Goal: Task Accomplishment & Management: Use online tool/utility

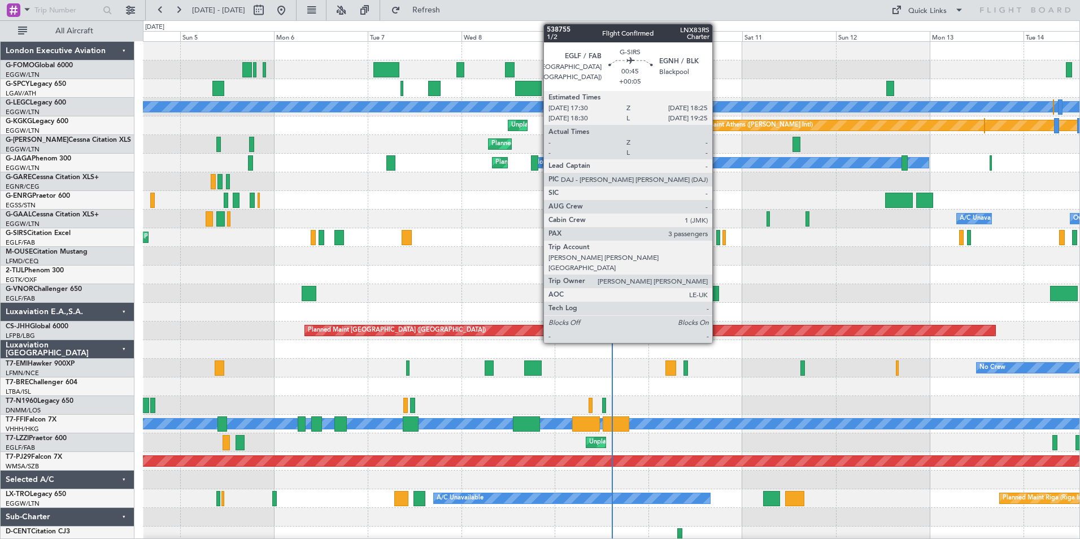
click at [717, 243] on div at bounding box center [718, 237] width 4 height 15
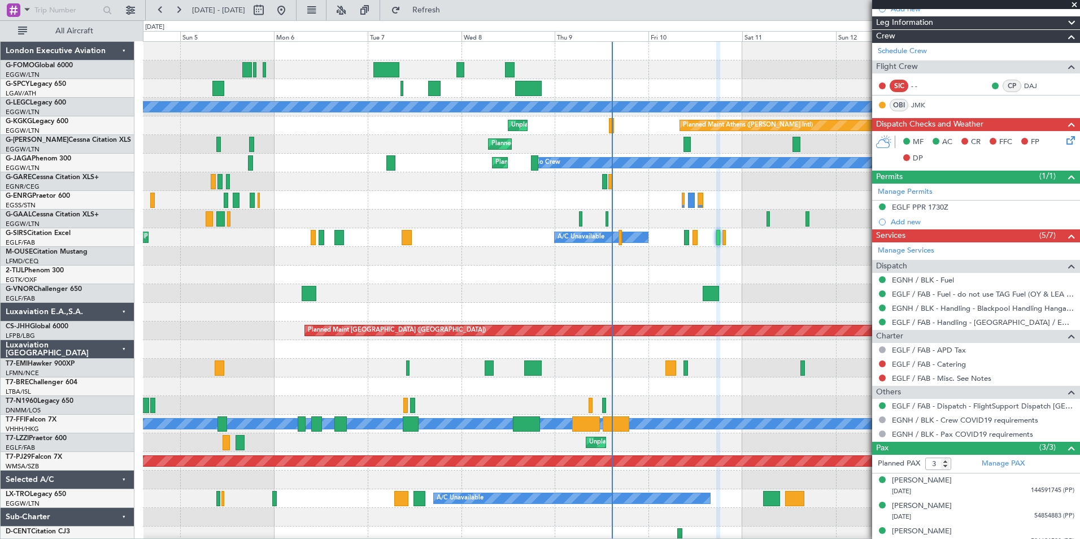
scroll to position [174, 0]
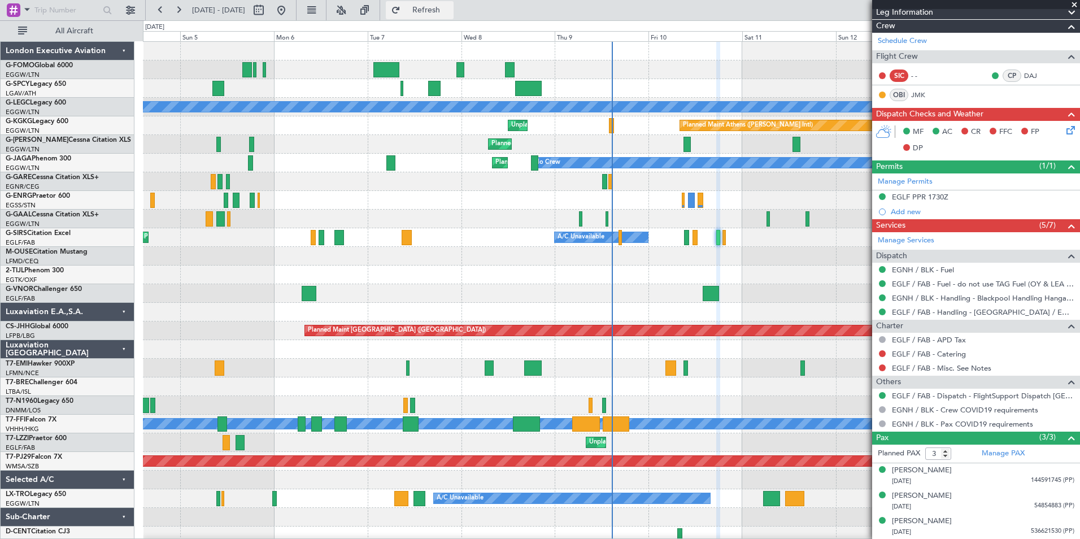
click at [450, 7] on span "Refresh" at bounding box center [426, 10] width 47 height 8
click at [883, 353] on button at bounding box center [882, 353] width 7 height 7
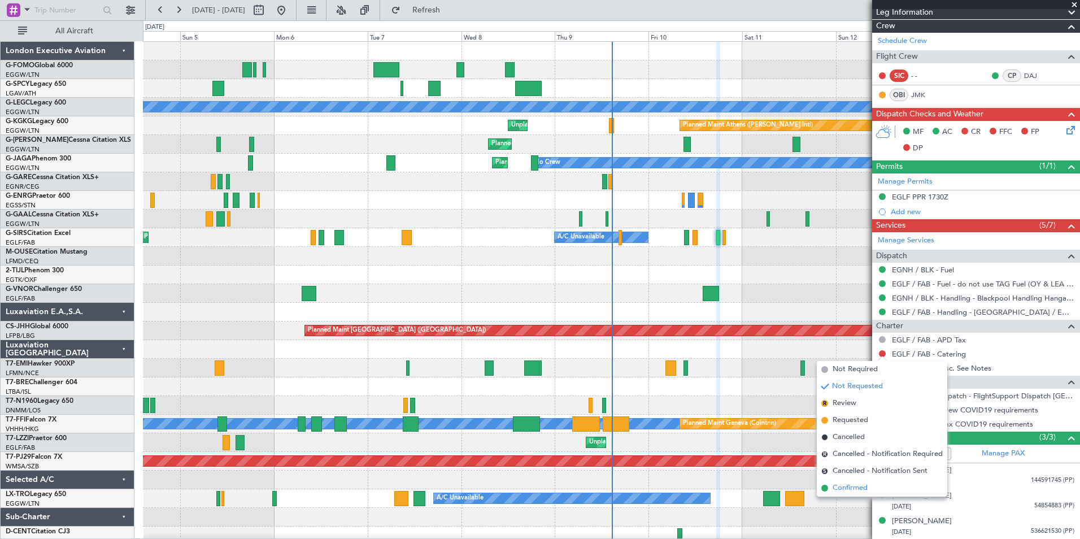
click at [861, 483] on span "Confirmed" at bounding box center [849, 487] width 35 height 11
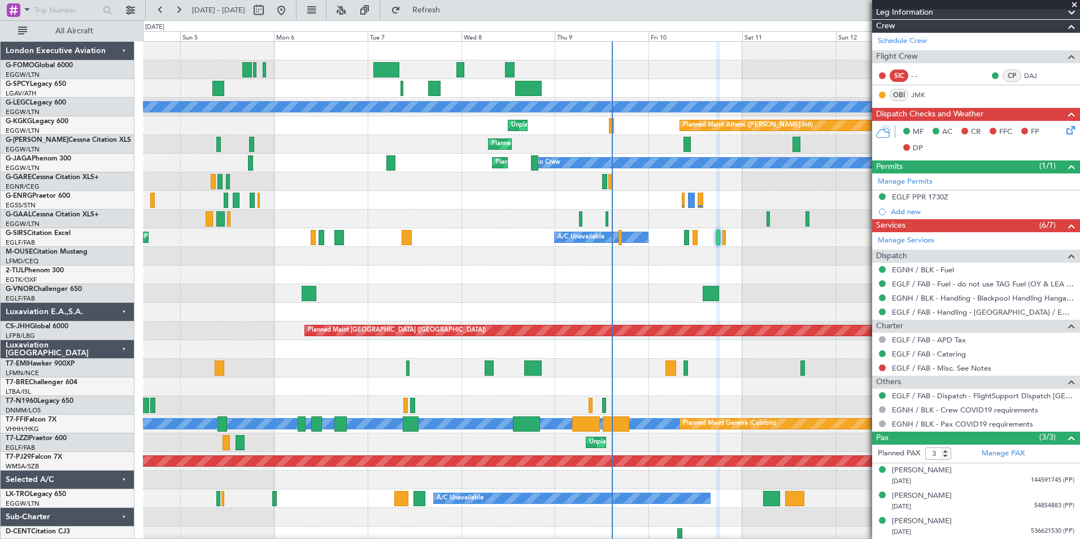
scroll to position [0, 0]
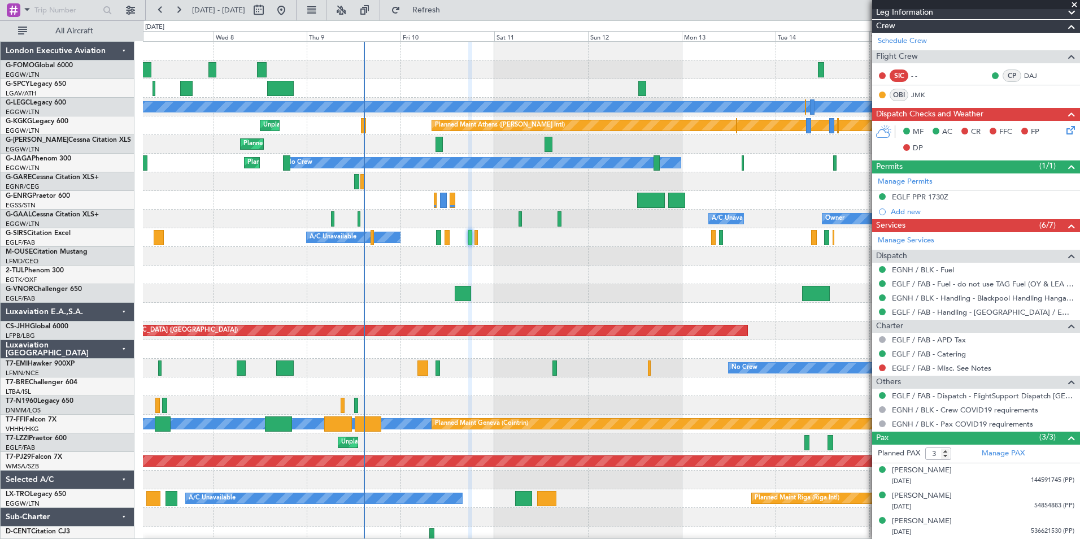
click at [414, 436] on div "Planned Maint [GEOGRAPHIC_DATA] ([GEOGRAPHIC_DATA]) A/C Unavailable [GEOGRAPHIC…" at bounding box center [611, 293] width 936 height 503
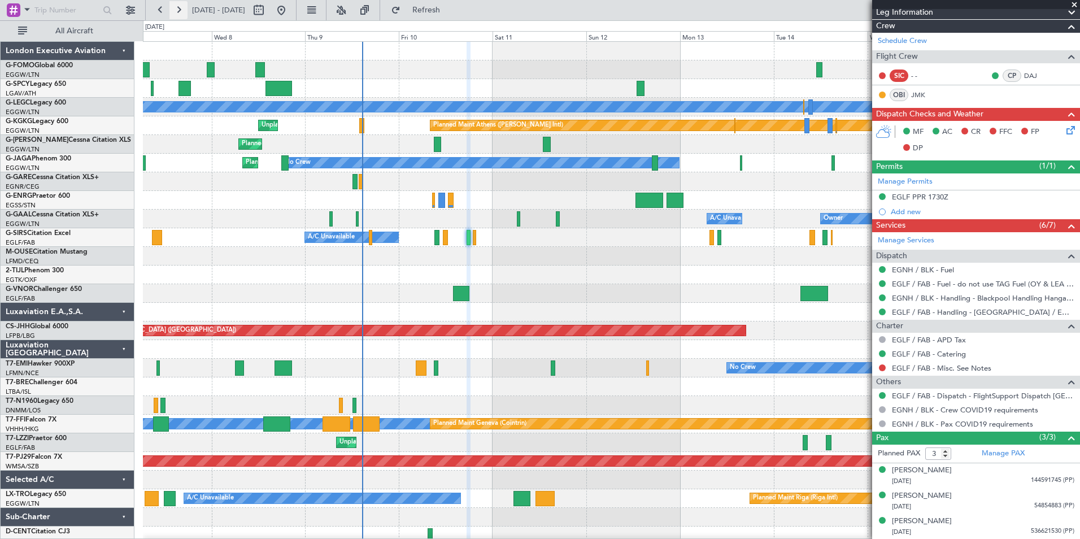
click at [174, 12] on button at bounding box center [178, 10] width 18 height 18
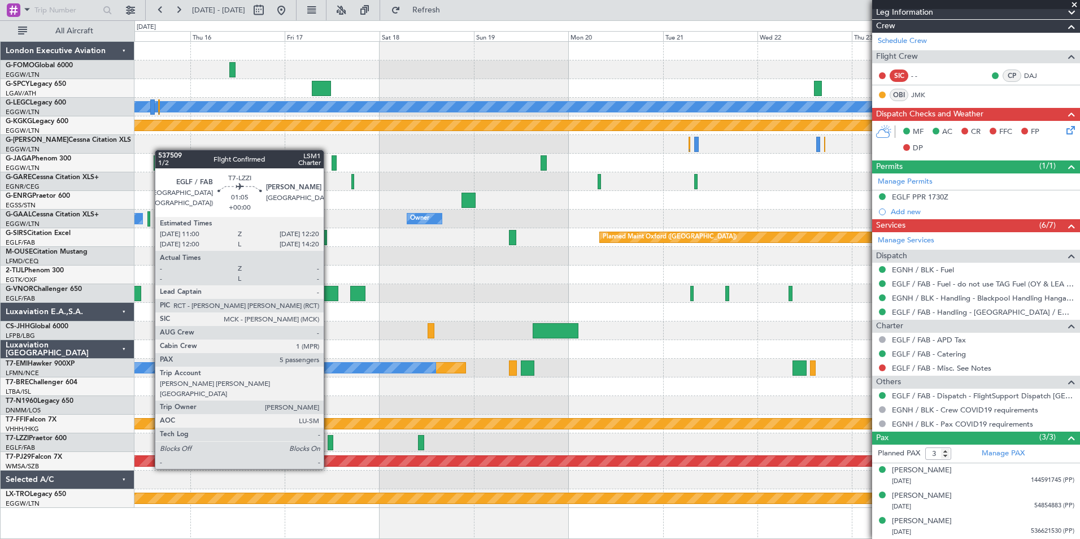
click at [329, 447] on div at bounding box center [331, 442] width 6 height 15
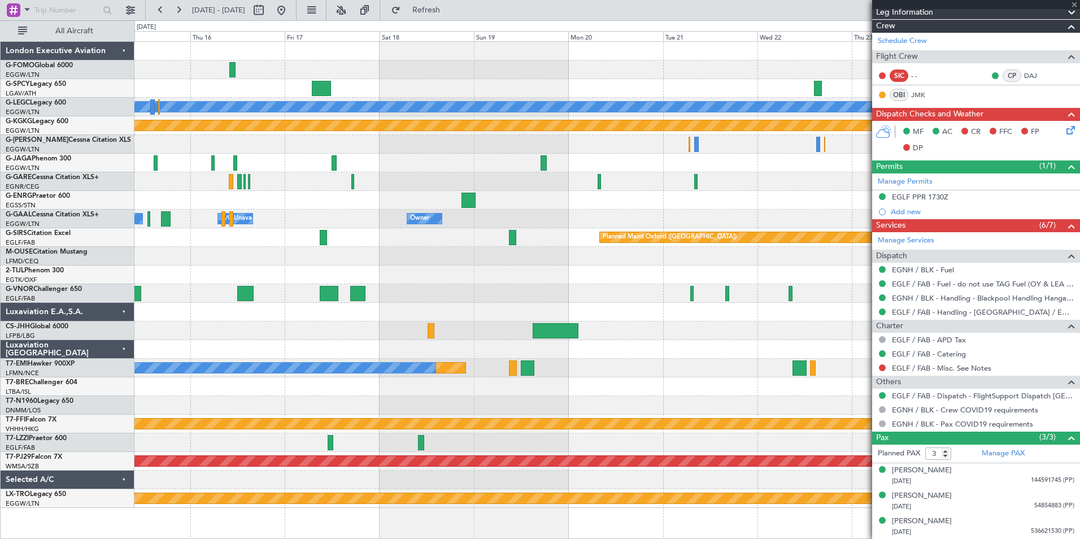
type input "5"
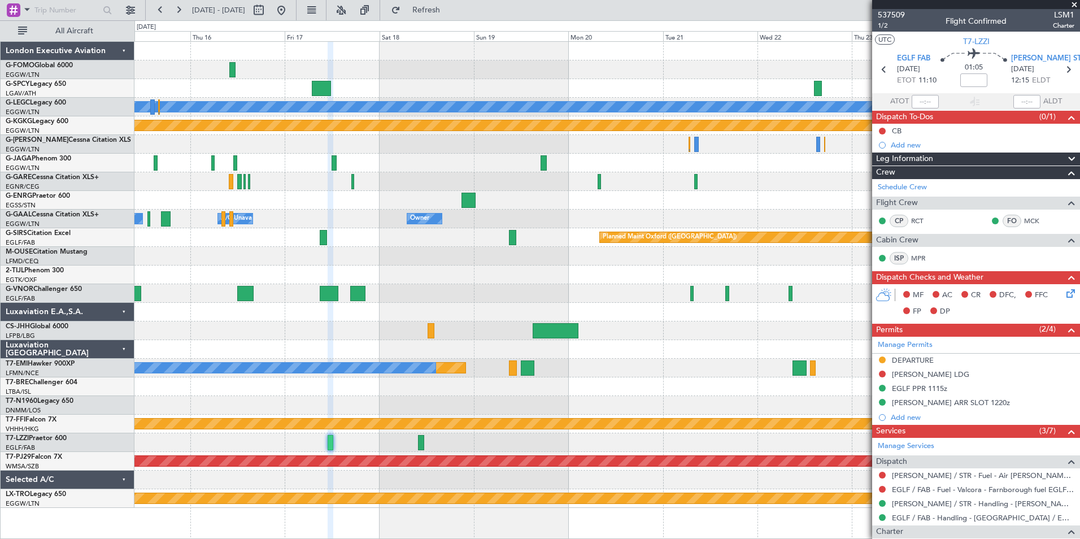
scroll to position [270, 0]
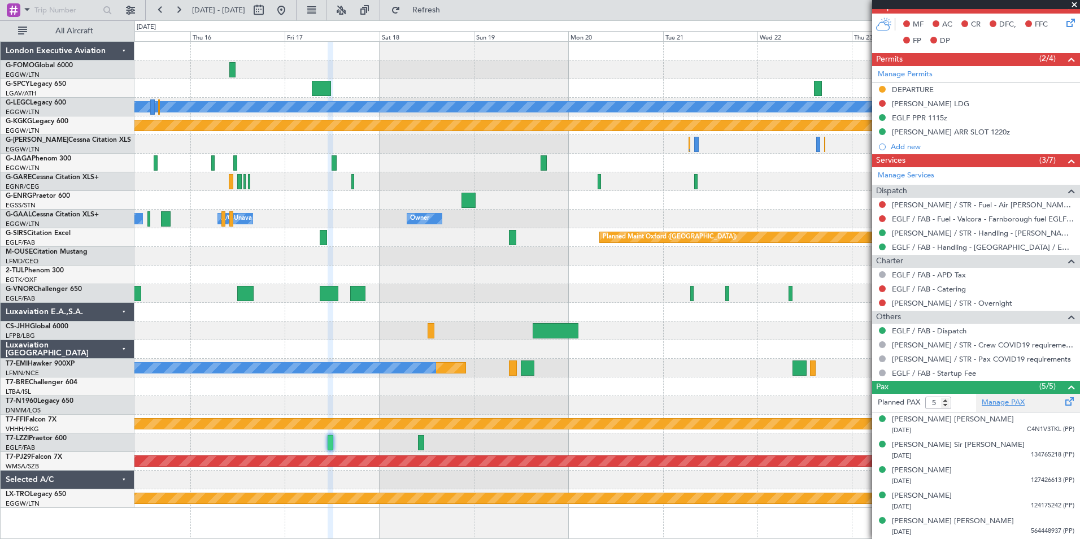
click at [994, 402] on link "Manage PAX" at bounding box center [1002, 402] width 43 height 11
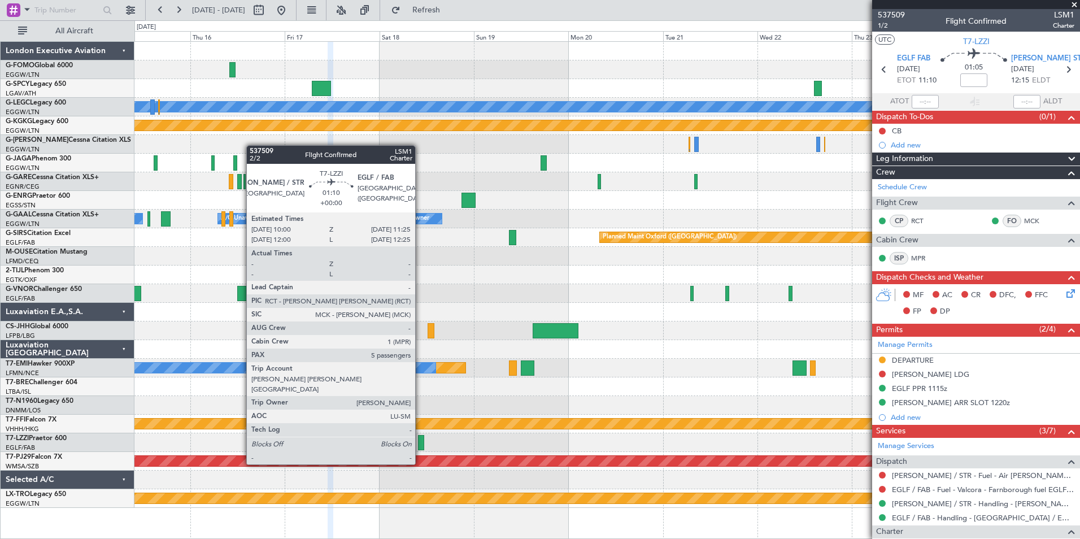
click at [420, 443] on div at bounding box center [421, 442] width 6 height 15
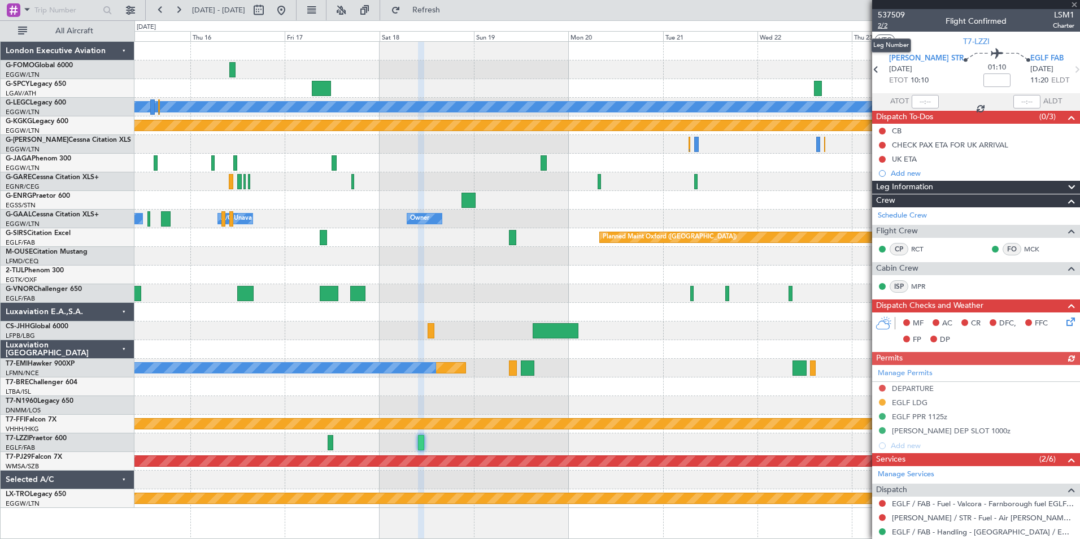
click at [884, 25] on span "2/2" at bounding box center [891, 26] width 27 height 10
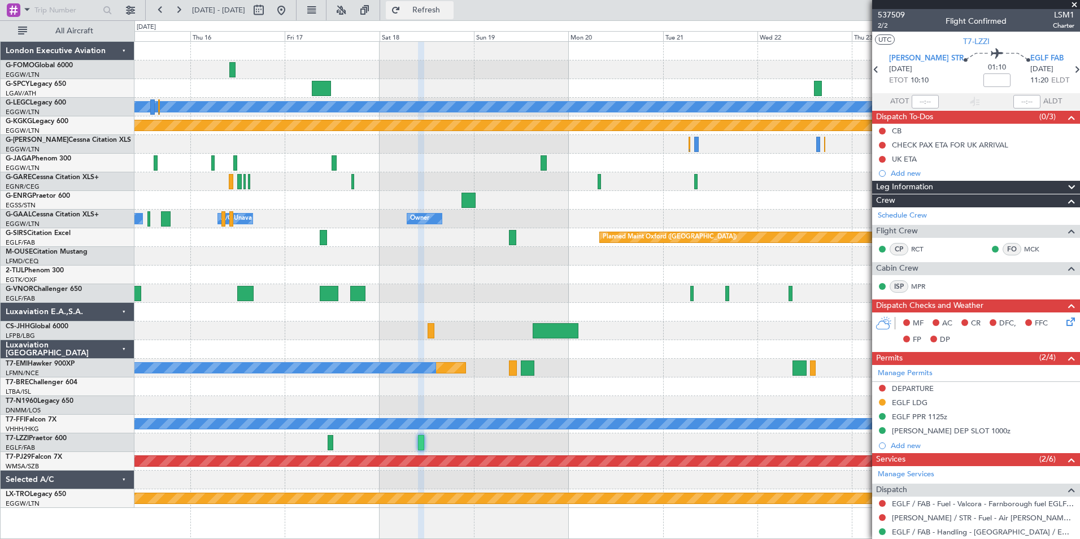
click at [433, 6] on button "Refresh" at bounding box center [420, 10] width 68 height 18
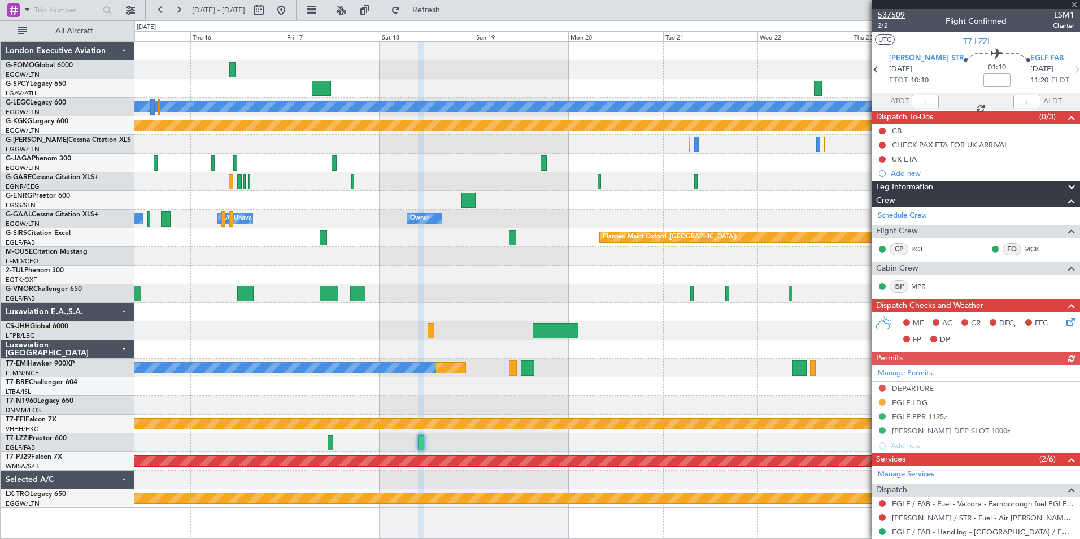
click at [897, 14] on span "537509" at bounding box center [891, 15] width 27 height 12
click at [155, 4] on button at bounding box center [160, 10] width 18 height 18
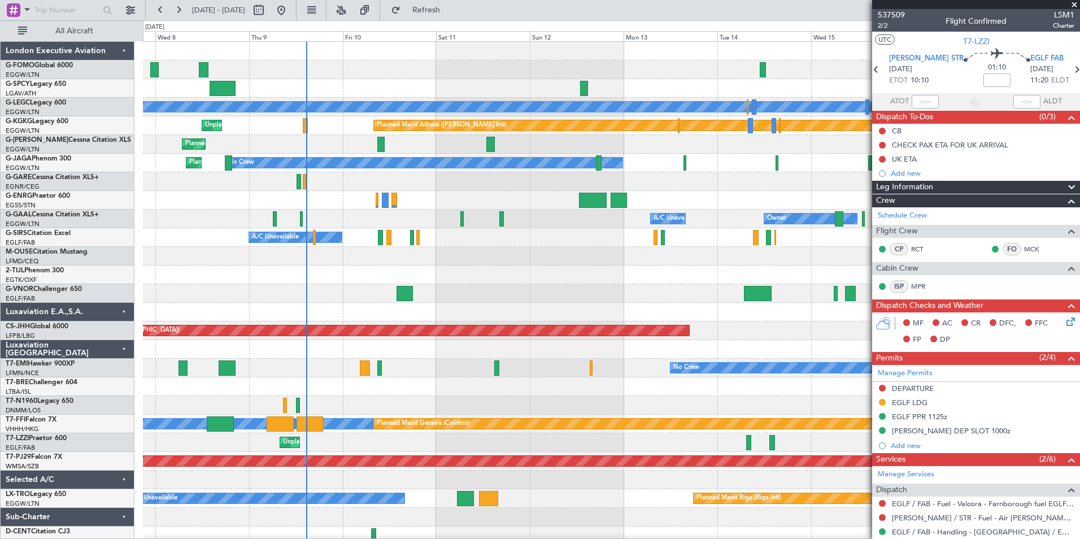
click at [347, 411] on div "Planned Maint [GEOGRAPHIC_DATA] ([GEOGRAPHIC_DATA]) A/C Unavailable [GEOGRAPHIC…" at bounding box center [611, 293] width 936 height 503
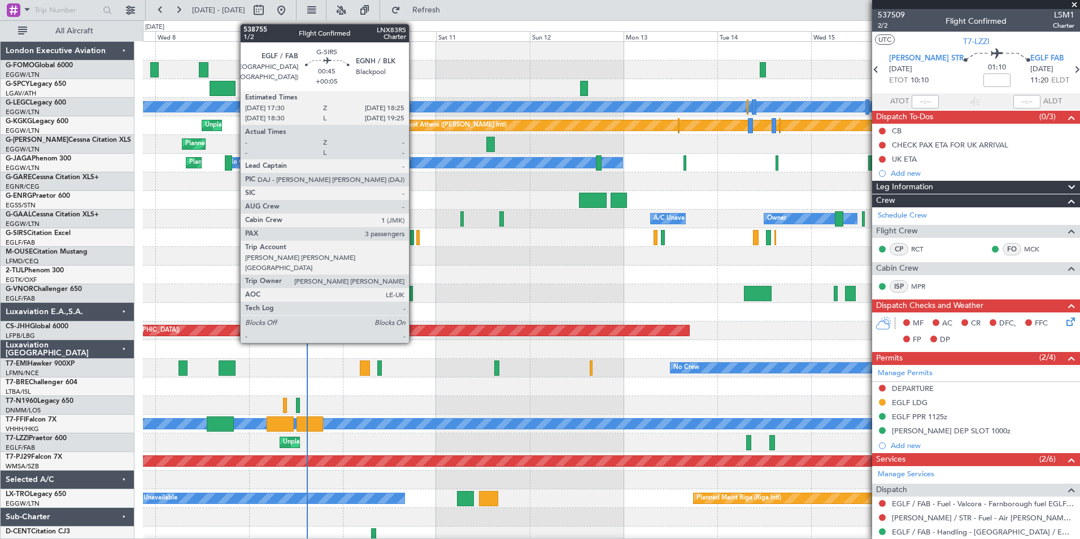
click at [414, 239] on div at bounding box center [412, 237] width 4 height 15
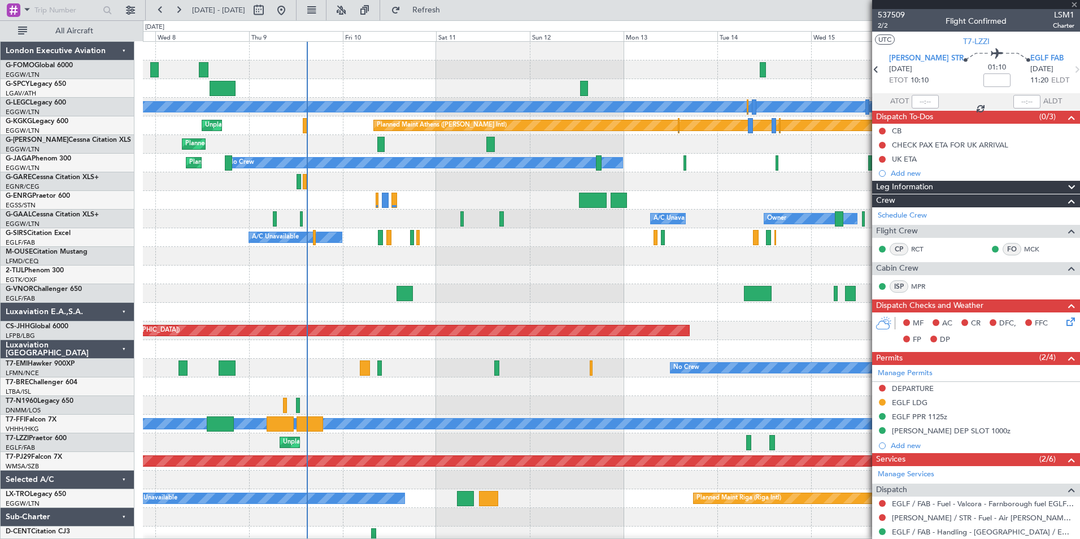
type input "+00:05"
type input "3"
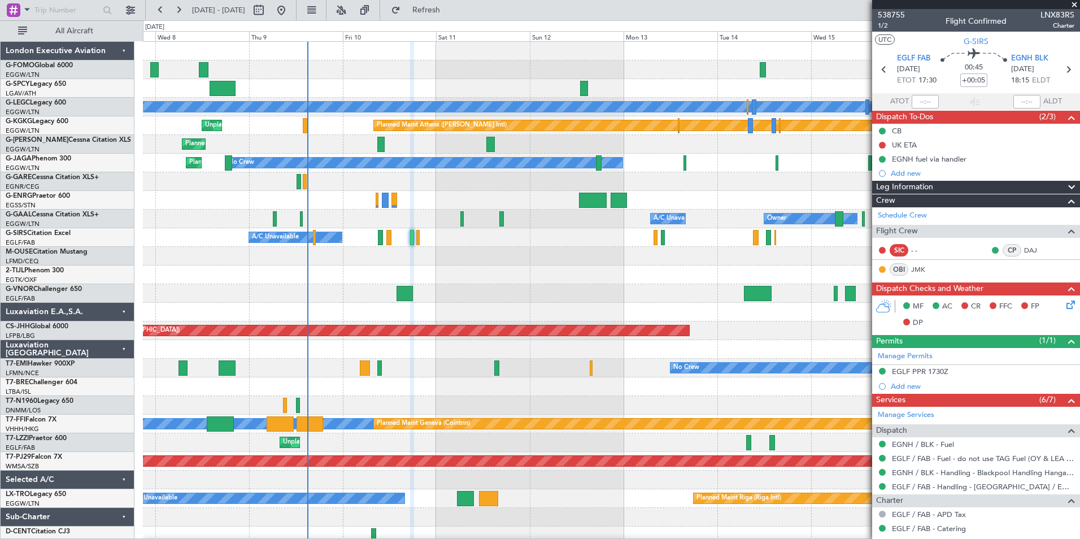
scroll to position [174, 0]
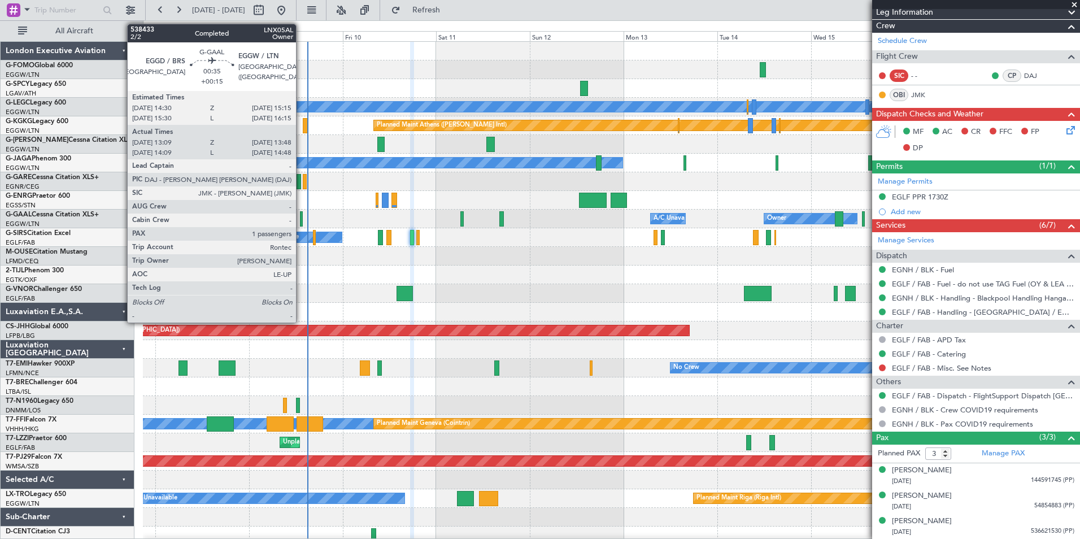
click at [301, 220] on div at bounding box center [301, 218] width 3 height 15
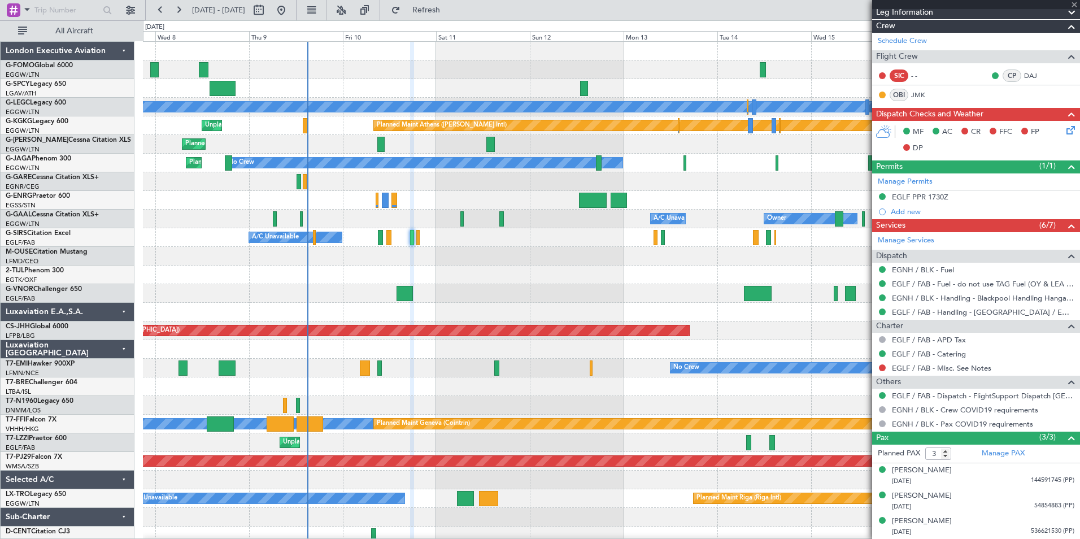
type input "+00:15"
type input "13:09"
type input "13:38"
type input "1"
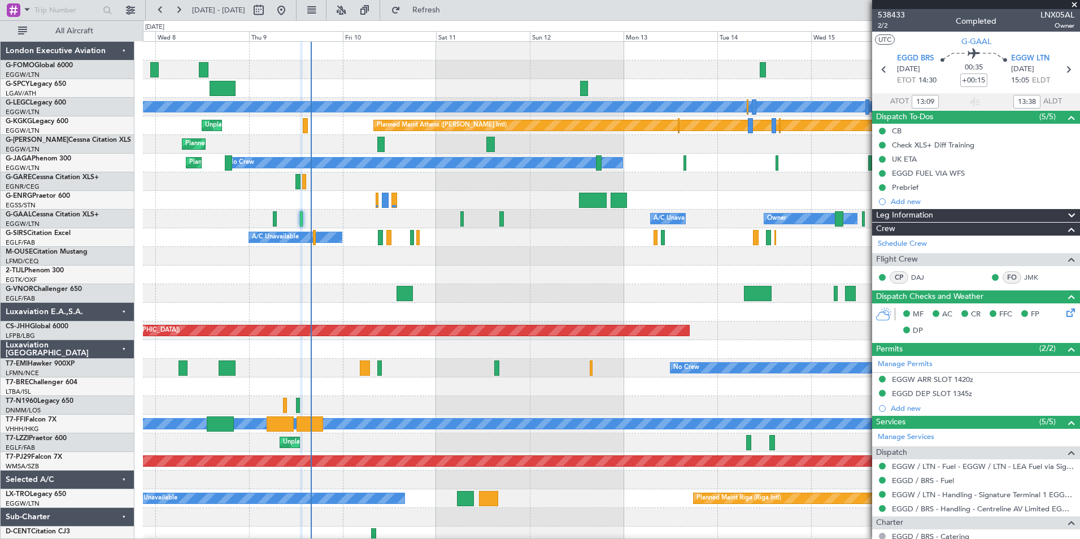
type input "14:09"
type input "14:38"
type input "13:09"
type input "13:38"
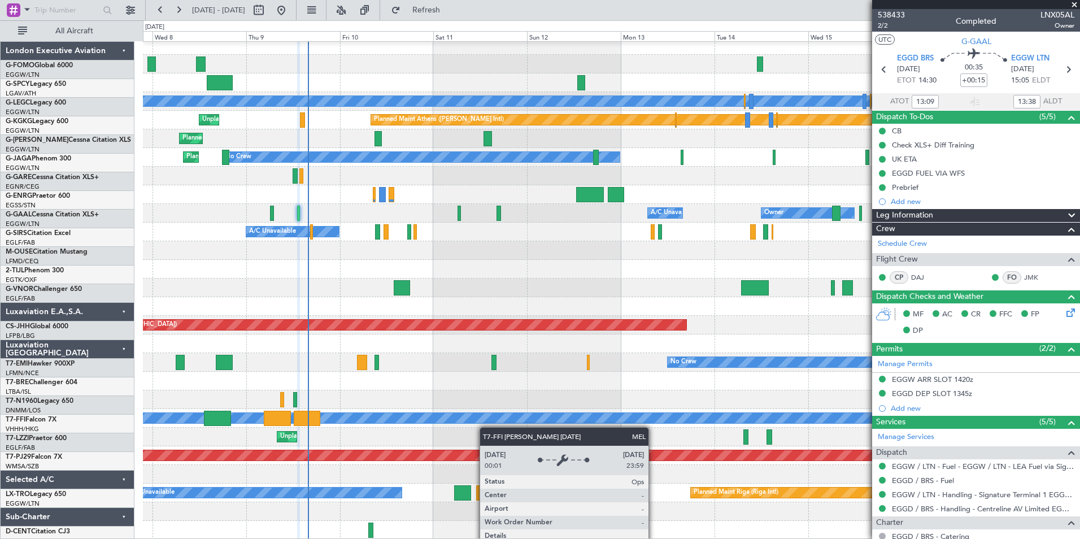
scroll to position [6, 0]
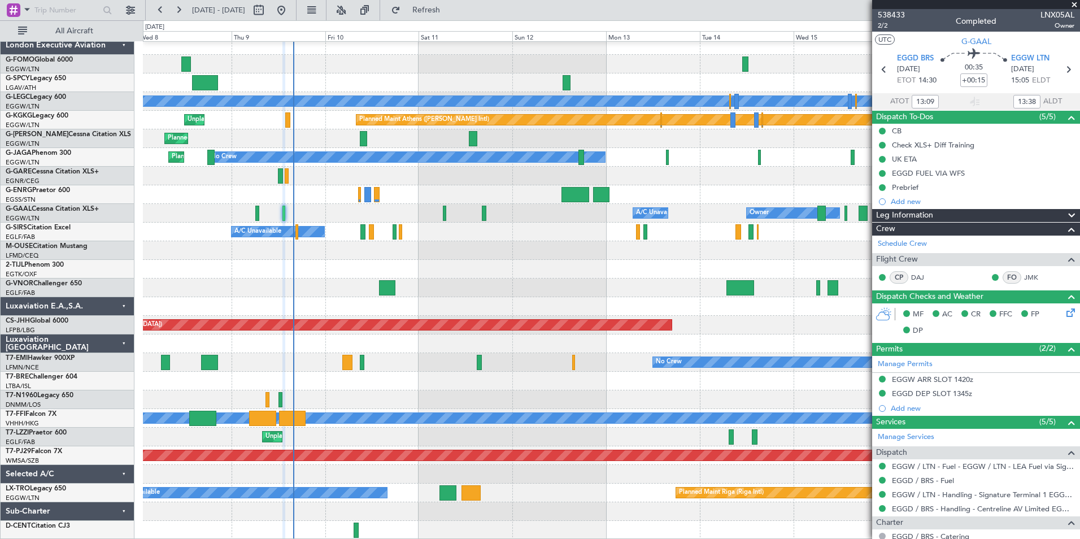
click at [476, 289] on div "Planned Maint [GEOGRAPHIC_DATA] ([GEOGRAPHIC_DATA]) A/C Unavailable [GEOGRAPHIC…" at bounding box center [611, 287] width 936 height 503
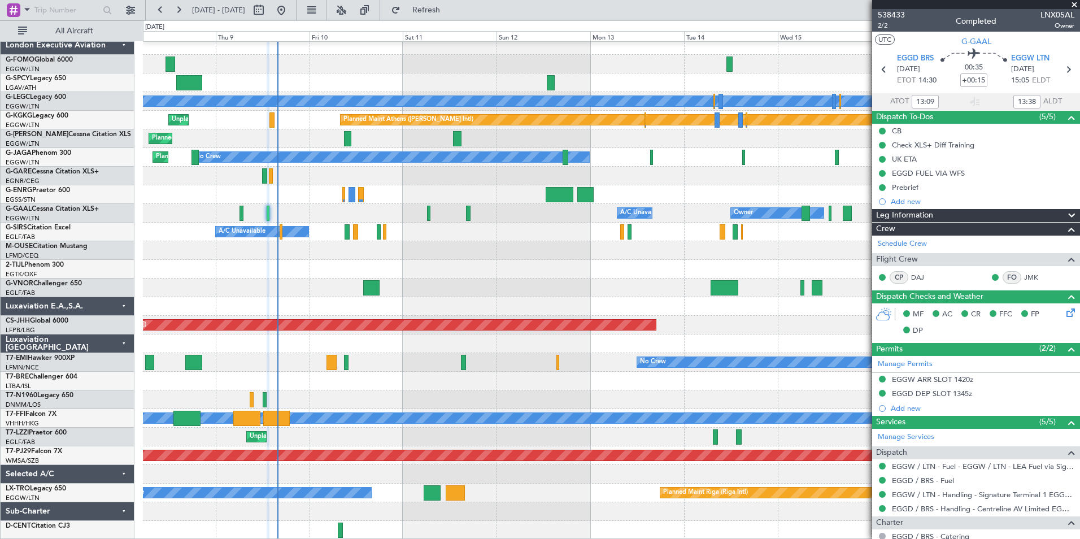
scroll to position [0, 0]
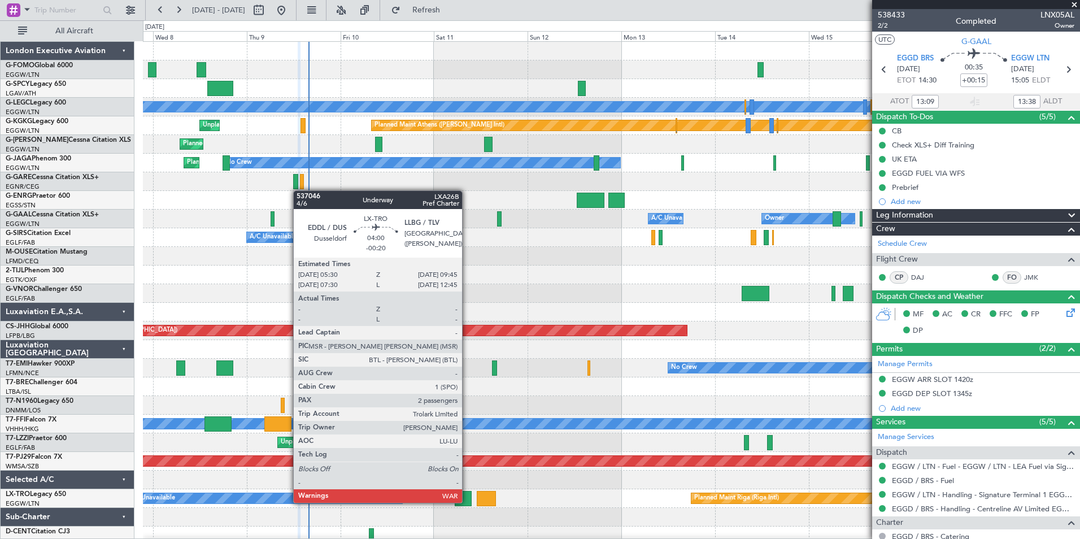
click at [467, 501] on div at bounding box center [463, 498] width 17 height 15
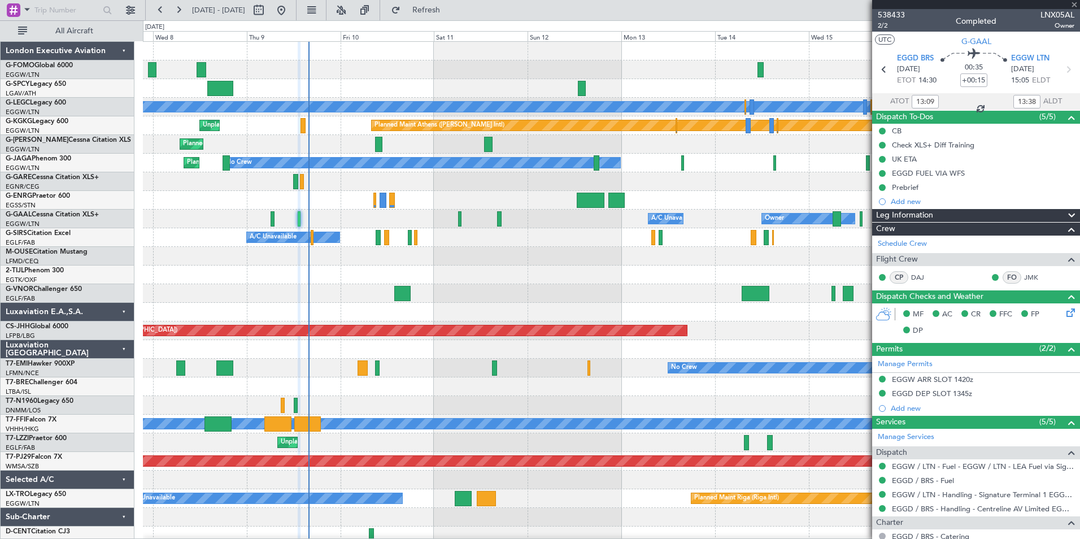
type input "-00:20"
type input "2"
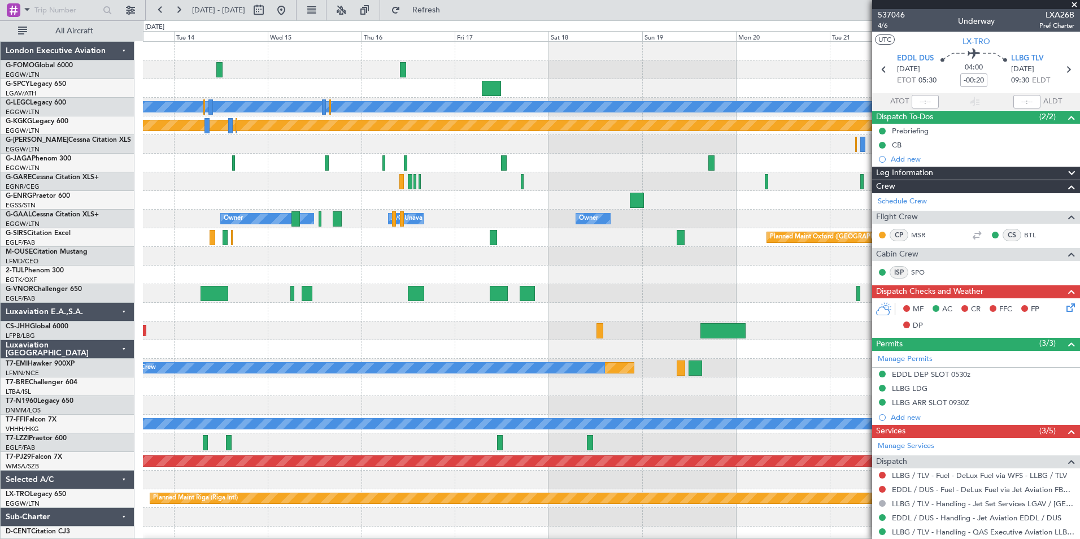
click at [48, 347] on div "Planned Maint London (Stansted) A/C Unavailable London (Luton) Planned Maint At…" at bounding box center [540, 279] width 1080 height 518
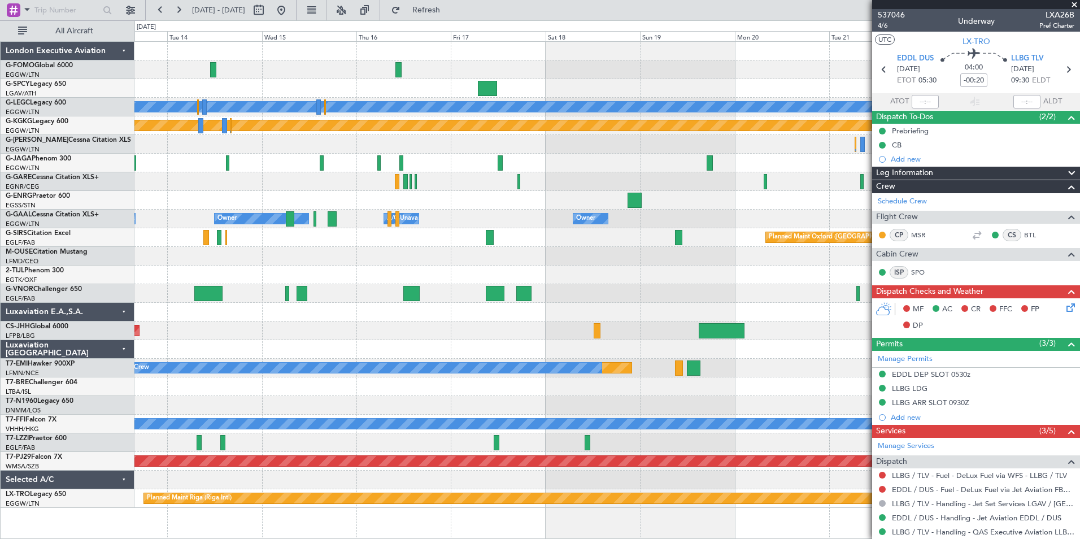
click at [215, 261] on div at bounding box center [606, 256] width 945 height 19
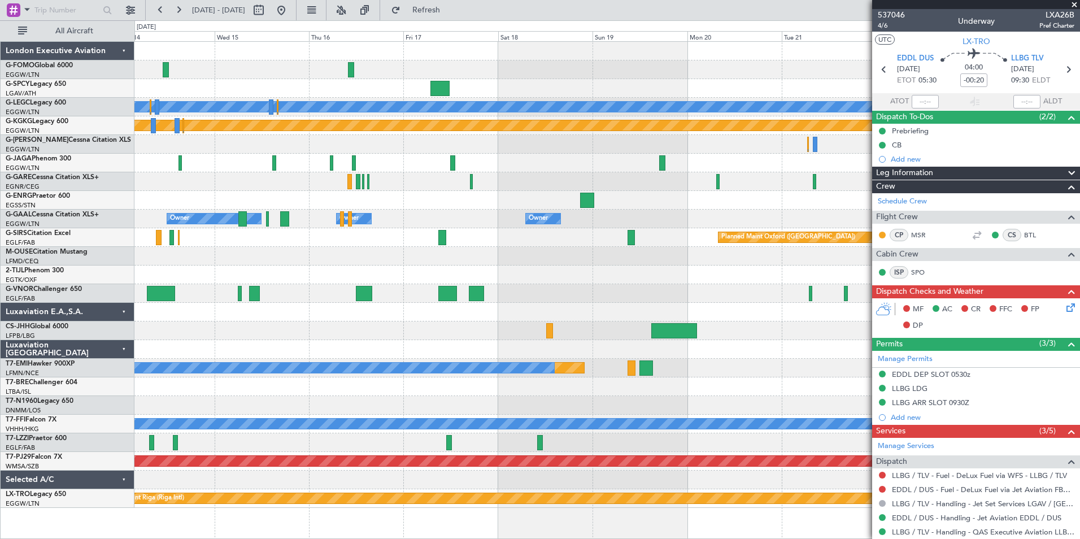
click at [180, 19] on fb-range-datepicker "14 Oct 2025 - 24 Oct 2025" at bounding box center [220, 10] width 151 height 20
click at [176, 14] on button at bounding box center [178, 10] width 18 height 18
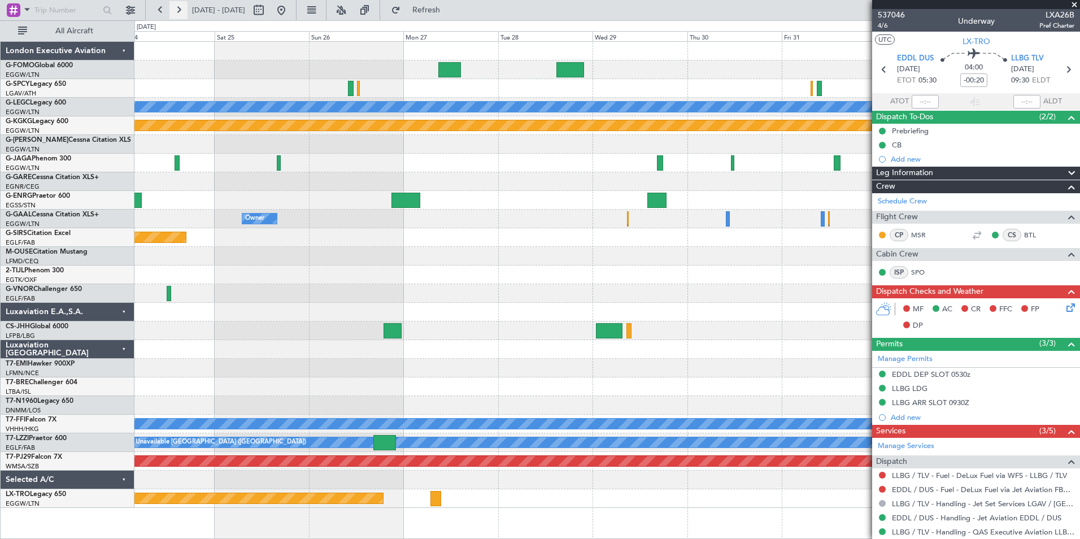
click at [176, 14] on button at bounding box center [178, 10] width 18 height 18
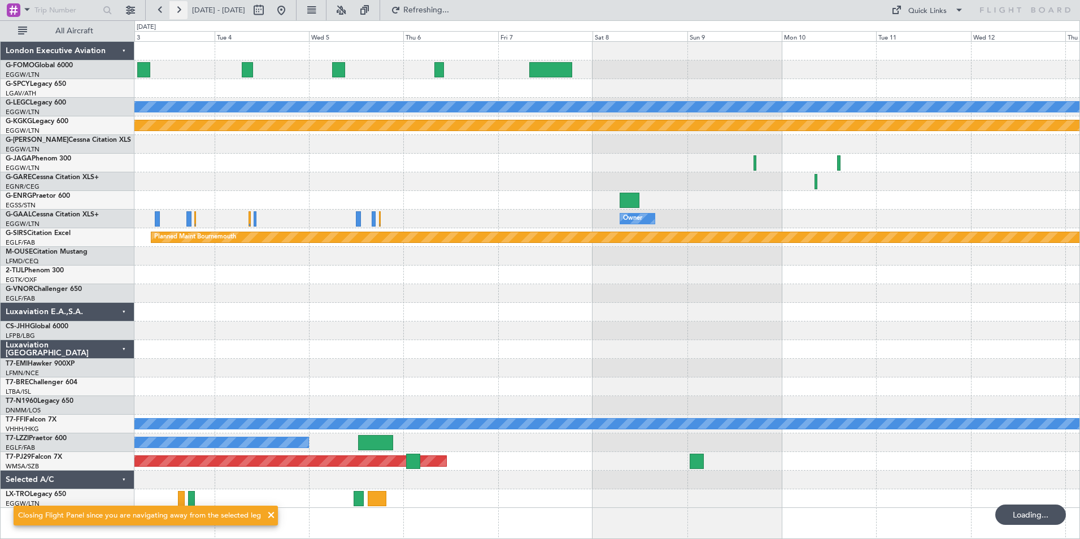
click at [176, 14] on button at bounding box center [178, 10] width 18 height 18
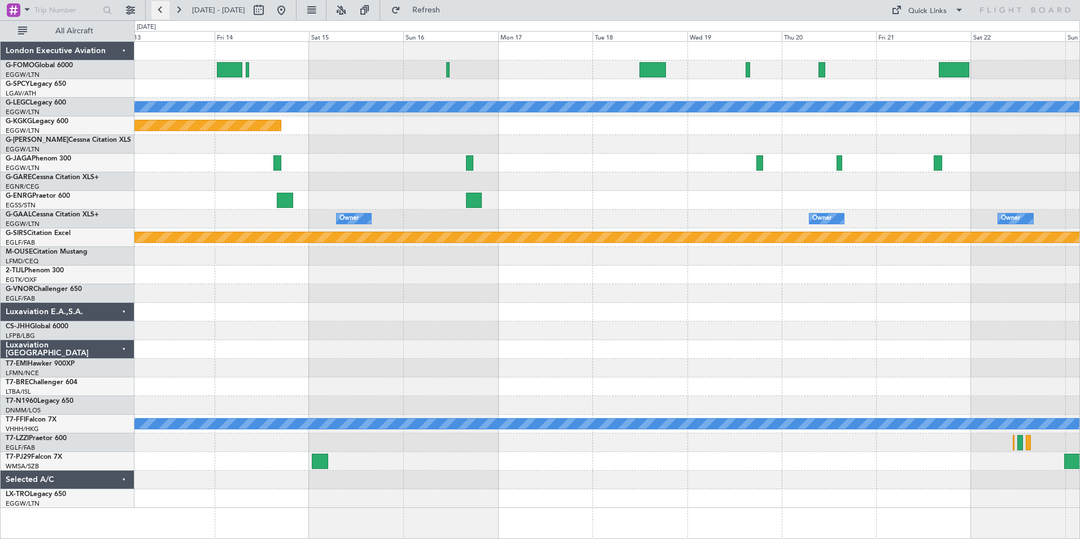
click at [162, 10] on button at bounding box center [160, 10] width 18 height 18
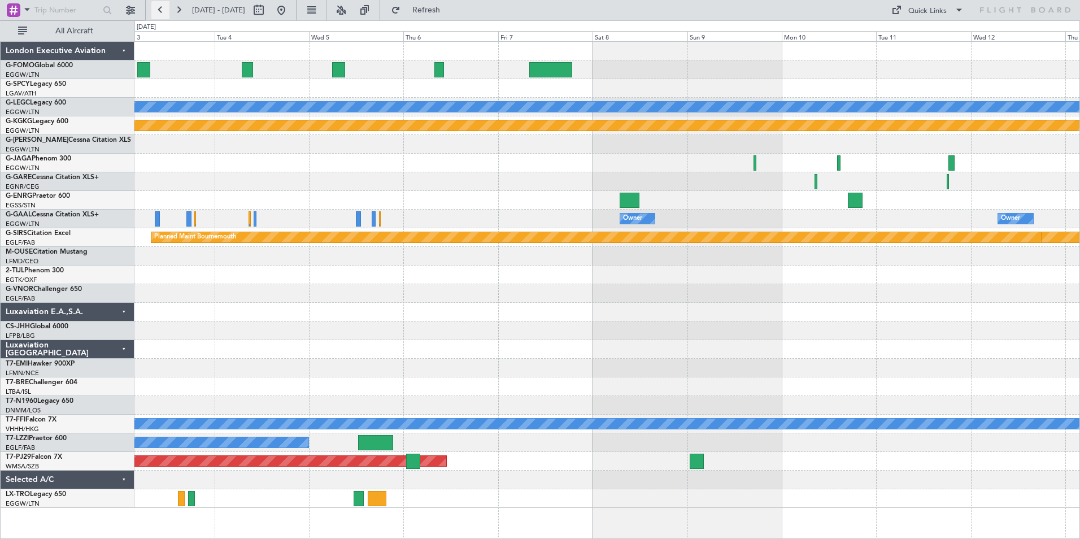
click at [162, 10] on button at bounding box center [160, 10] width 18 height 18
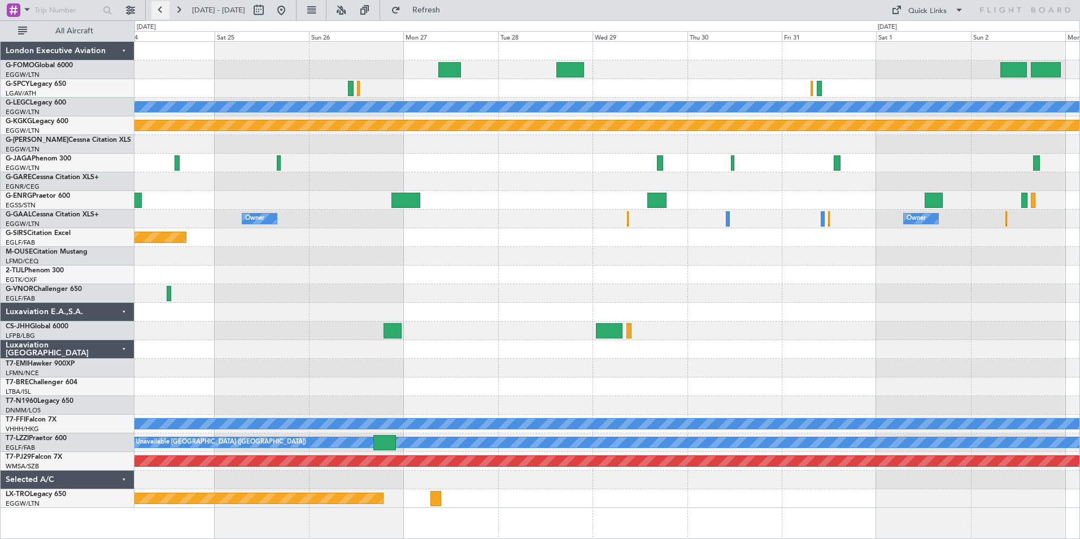
click at [162, 11] on button at bounding box center [160, 10] width 18 height 18
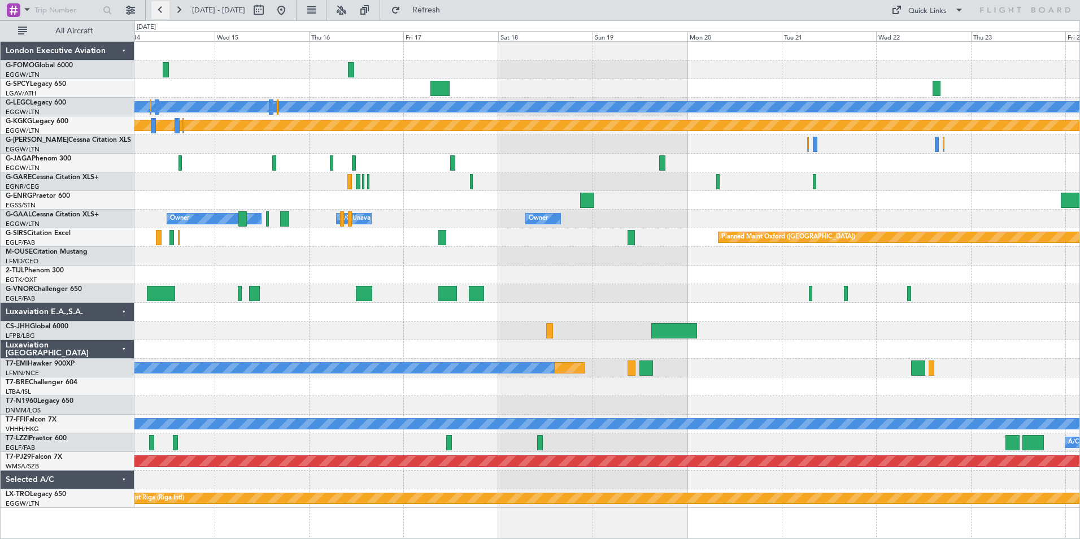
click at [162, 11] on button at bounding box center [160, 10] width 18 height 18
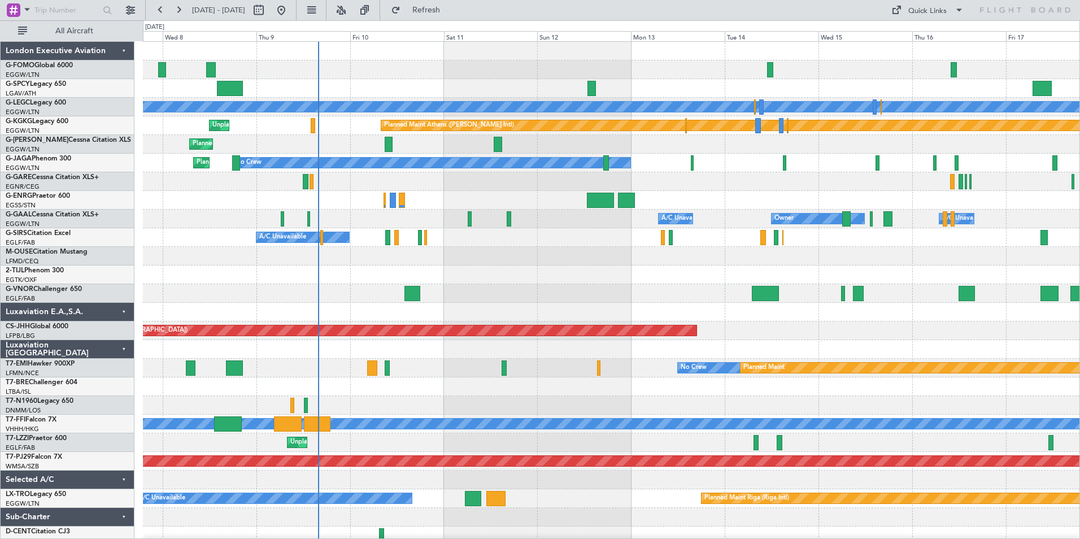
click at [443, 538] on html "04 Oct 2025 - 14 Oct 2025 Refresh Quick Links All Aircraft Planned Maint London…" at bounding box center [540, 269] width 1080 height 539
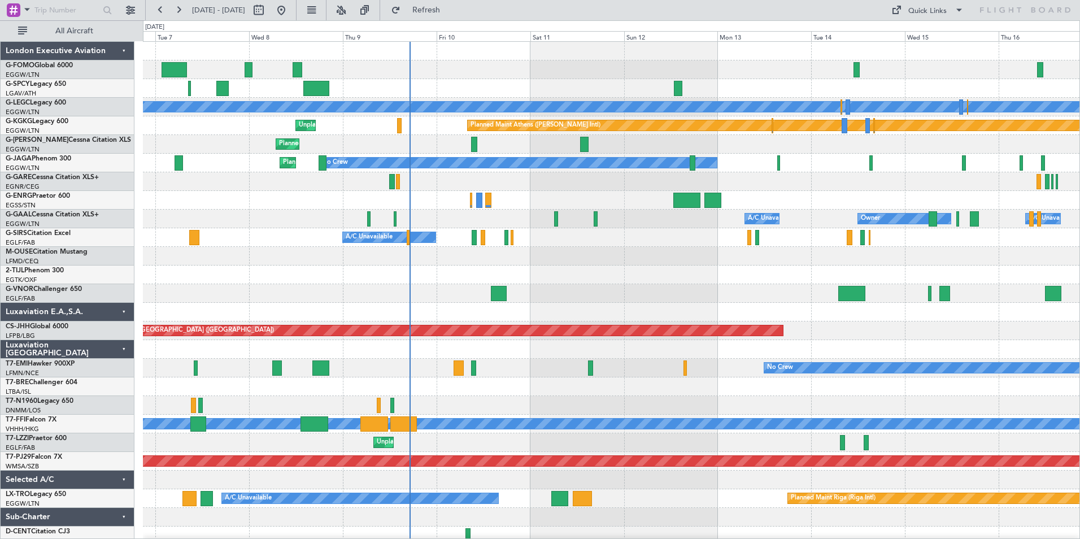
click at [507, 442] on div "Planned Maint London (Stansted) A/C Unavailable London (Luton) Planned Maint At…" at bounding box center [611, 293] width 936 height 503
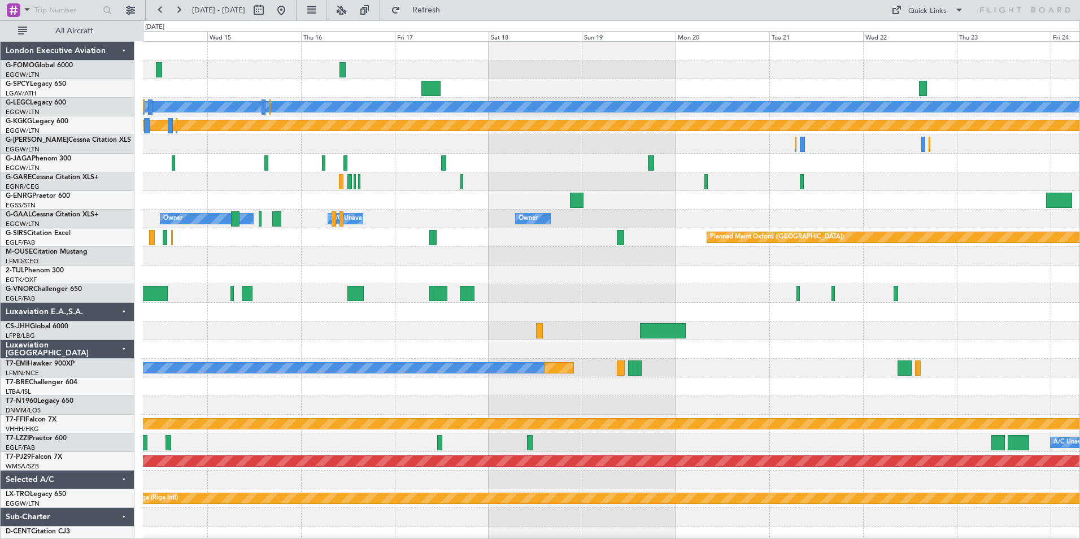
click at [146, 538] on html "06 Oct 2025 - 16 Oct 2025 Refresh Quick Links All Aircraft Planned Maint London…" at bounding box center [540, 269] width 1080 height 539
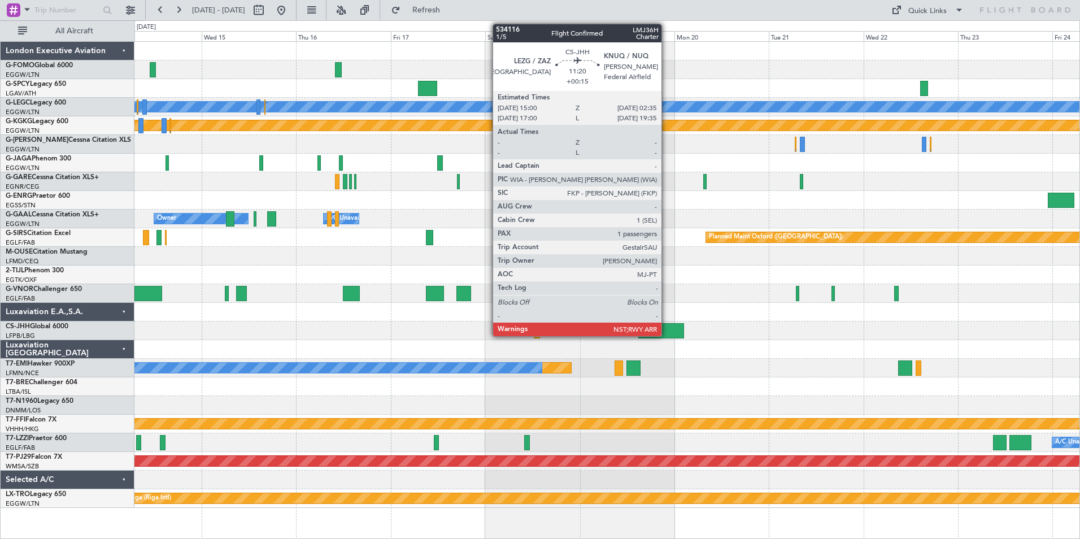
click at [666, 332] on div at bounding box center [661, 330] width 46 height 15
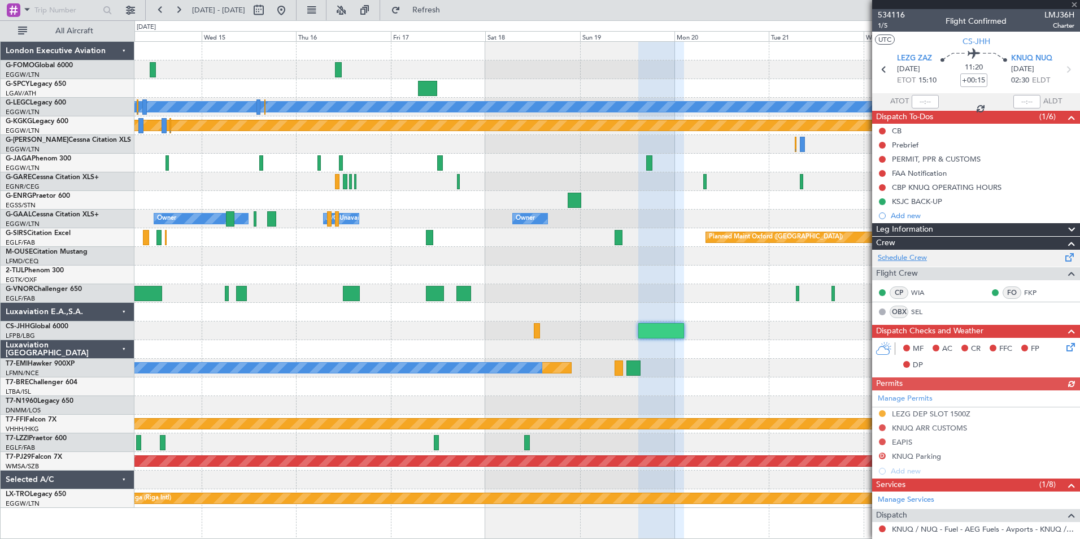
click at [910, 258] on link "Schedule Crew" at bounding box center [902, 257] width 49 height 11
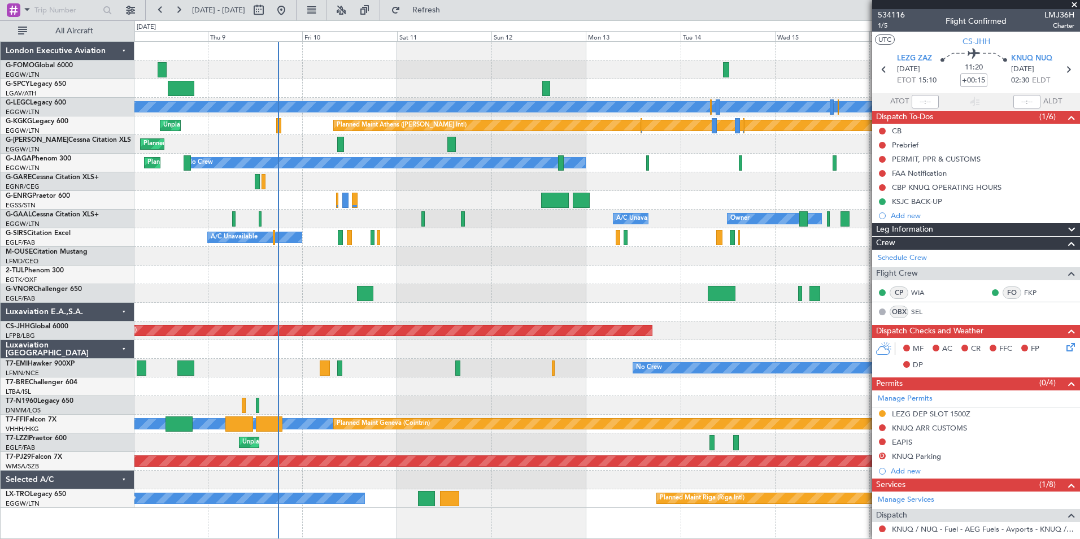
click at [817, 448] on div "Planned Maint London (Stansted) A/C Unavailable London (Luton) Planned Maint At…" at bounding box center [606, 275] width 945 height 466
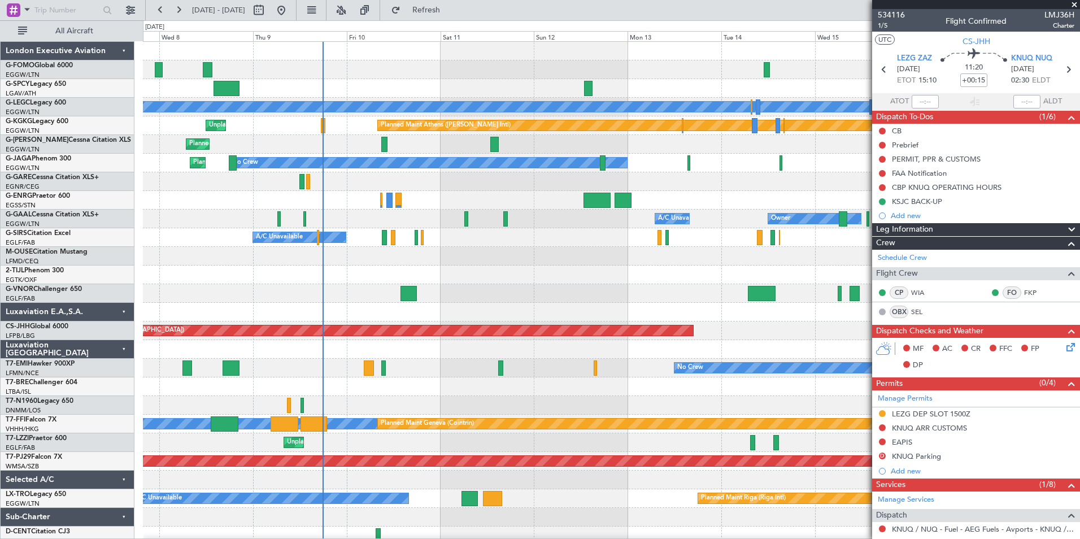
click at [339, 414] on div "Planned Maint London (Stansted) A/C Unavailable London (Luton) Planned Maint At…" at bounding box center [611, 293] width 936 height 503
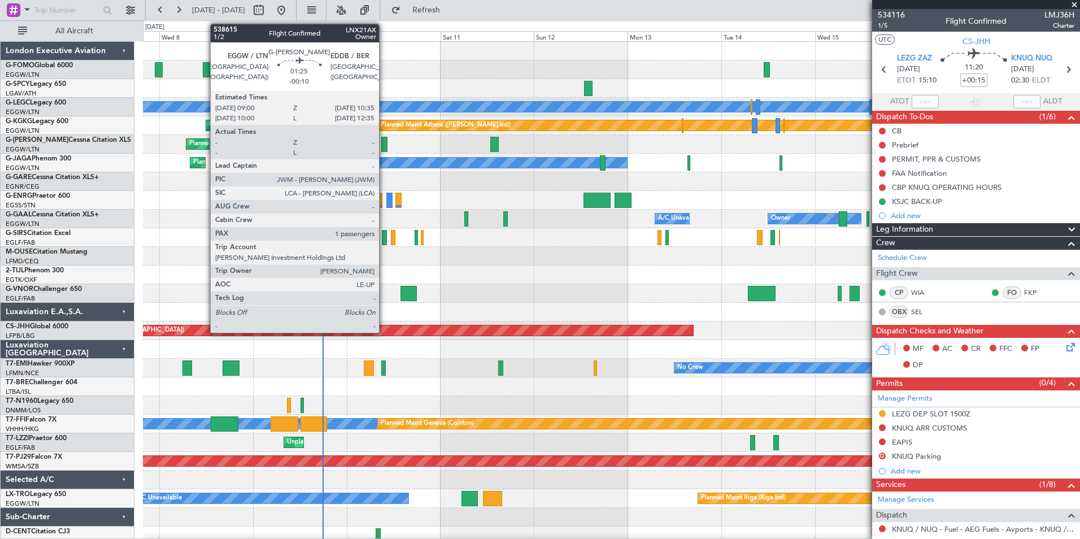
click at [384, 147] on div at bounding box center [384, 144] width 6 height 15
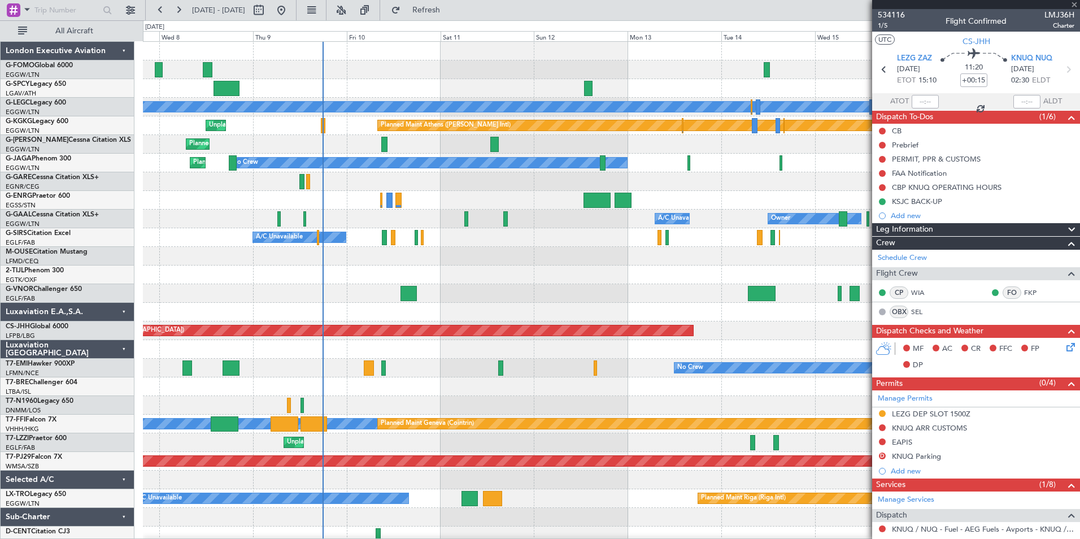
type input "-00:10"
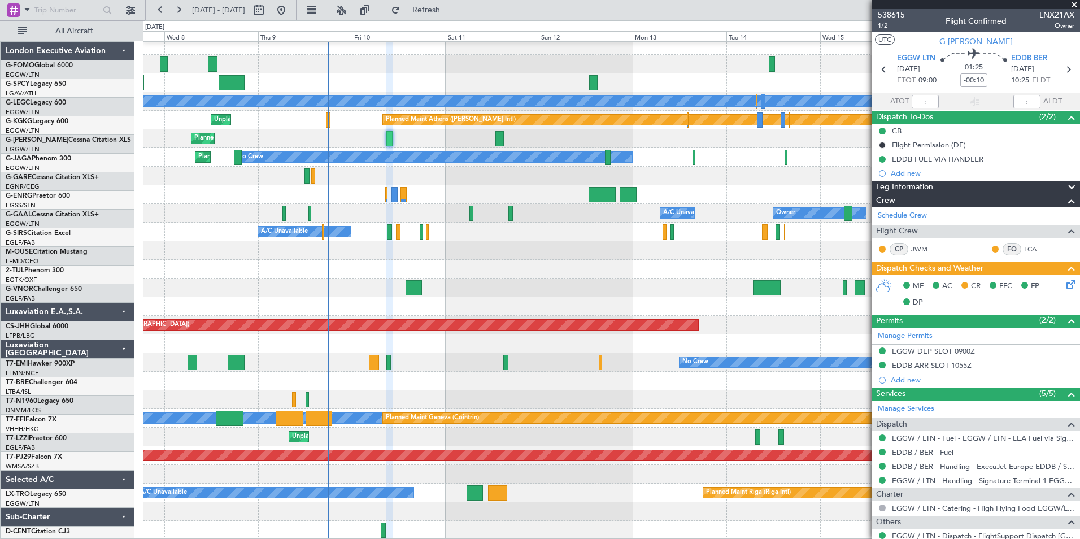
scroll to position [6, 0]
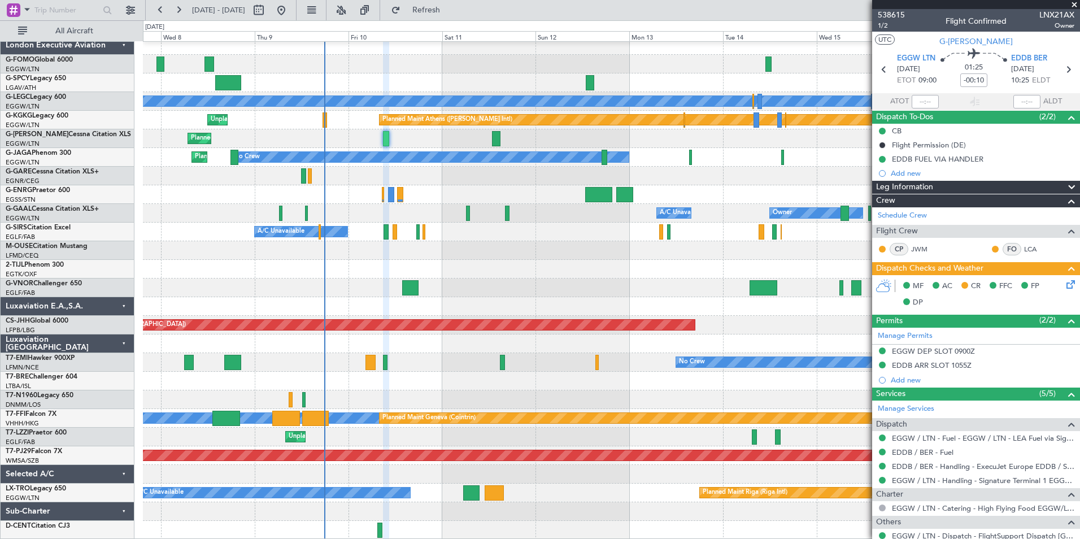
click at [358, 356] on div "Planned Maint London (Stansted) A/C Unavailable London (Luton) Planned Maint At…" at bounding box center [611, 287] width 936 height 503
